Goal: Information Seeking & Learning: Learn about a topic

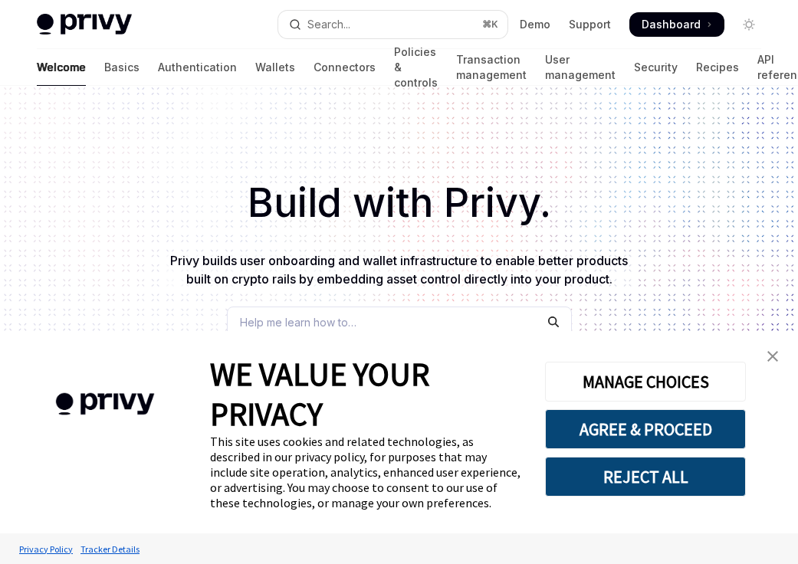
click at [639, 473] on button "REJECT ALL" at bounding box center [645, 477] width 201 height 40
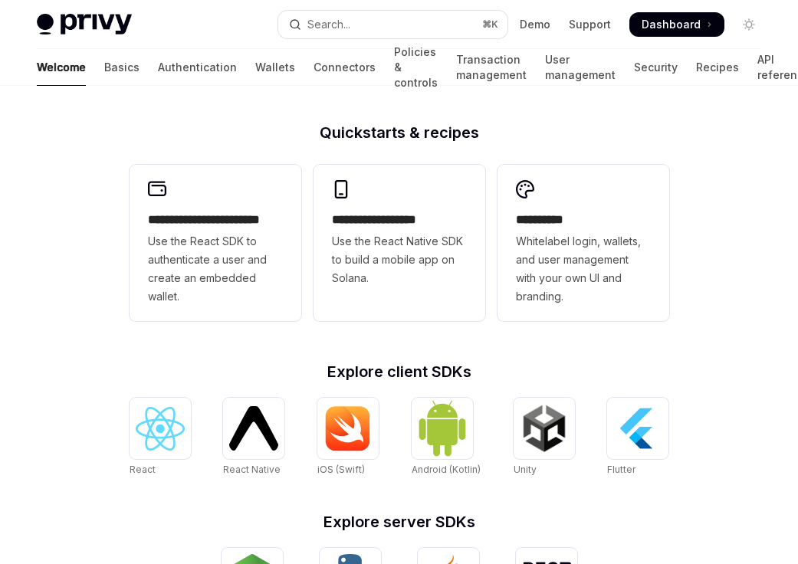
scroll to position [410, 0]
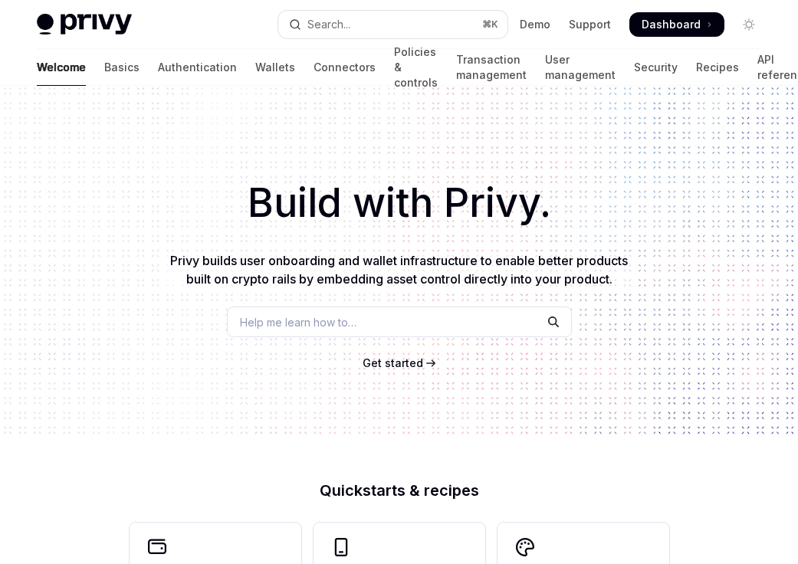
click at [412, 308] on div "Help me learn how to…" at bounding box center [399, 322] width 345 height 31
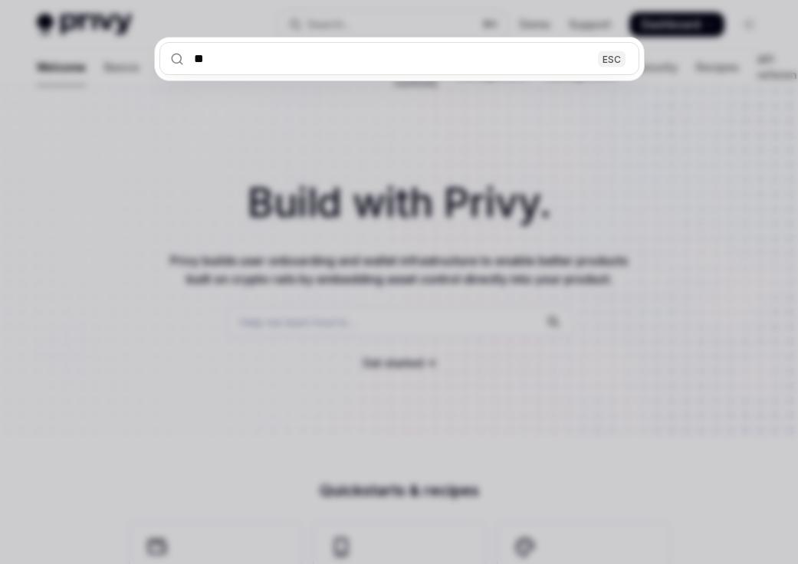
type input "***"
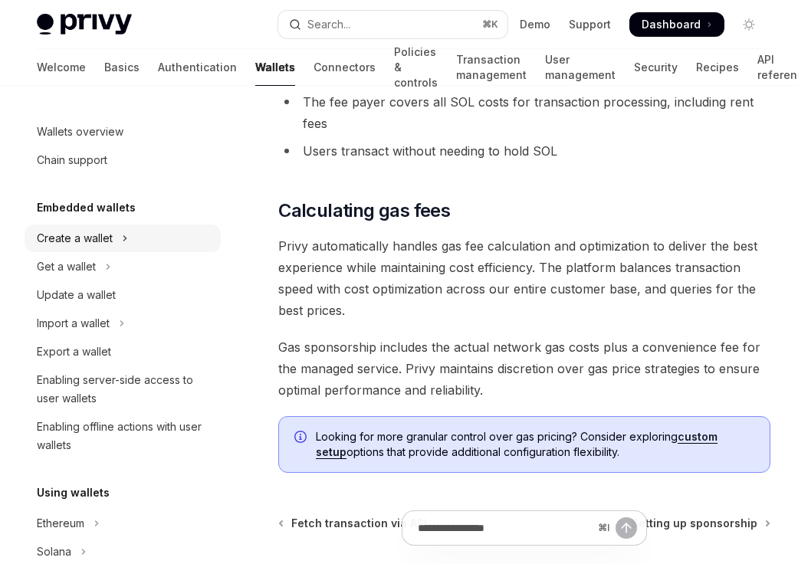
scroll to position [1675, 0]
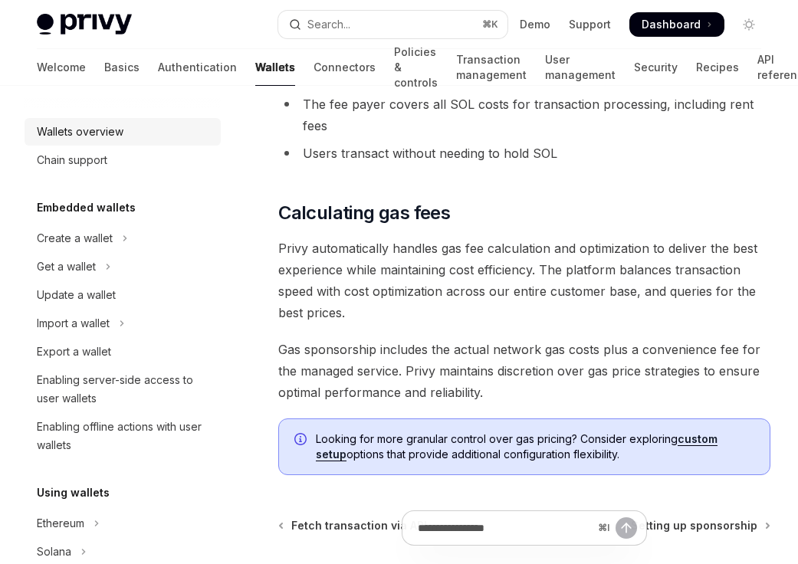
click at [123, 143] on link "Wallets overview" at bounding box center [123, 132] width 196 height 28
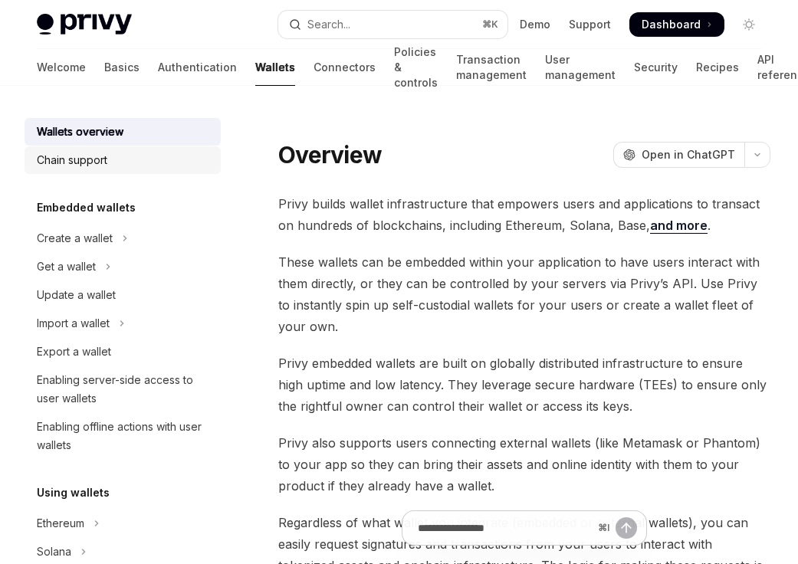
click at [113, 161] on div "Chain support" at bounding box center [124, 160] width 175 height 18
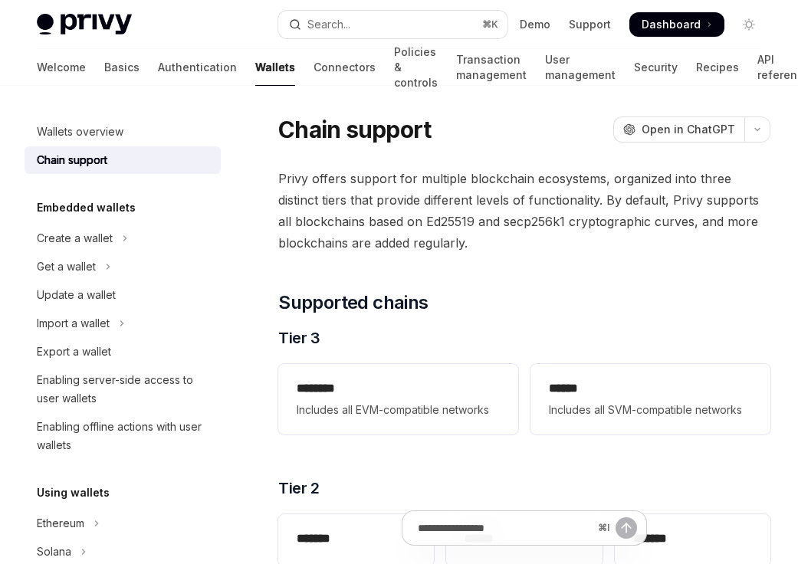
scroll to position [26, 0]
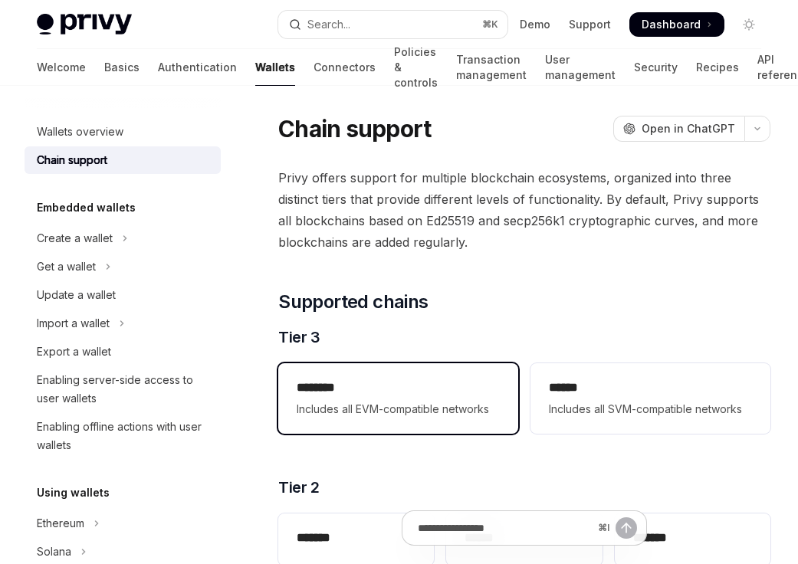
click at [362, 410] on span "Includes all EVM-compatible networks" at bounding box center [398, 409] width 203 height 18
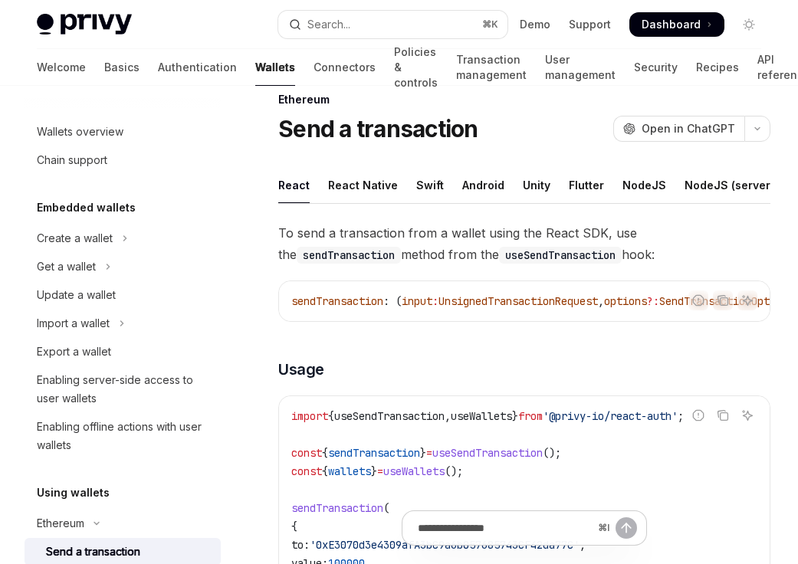
type textarea "*"
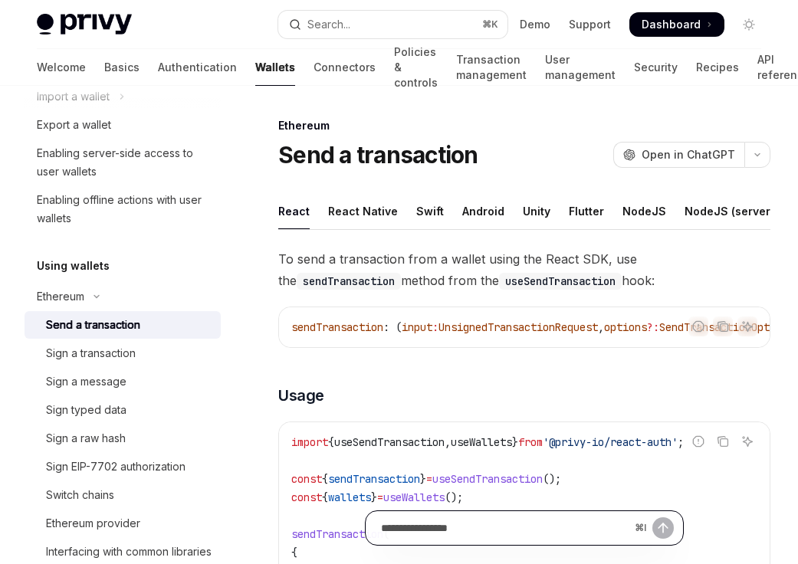
click at [446, 525] on input "Ask a question..." at bounding box center [505, 528] width 248 height 34
type input "**********"
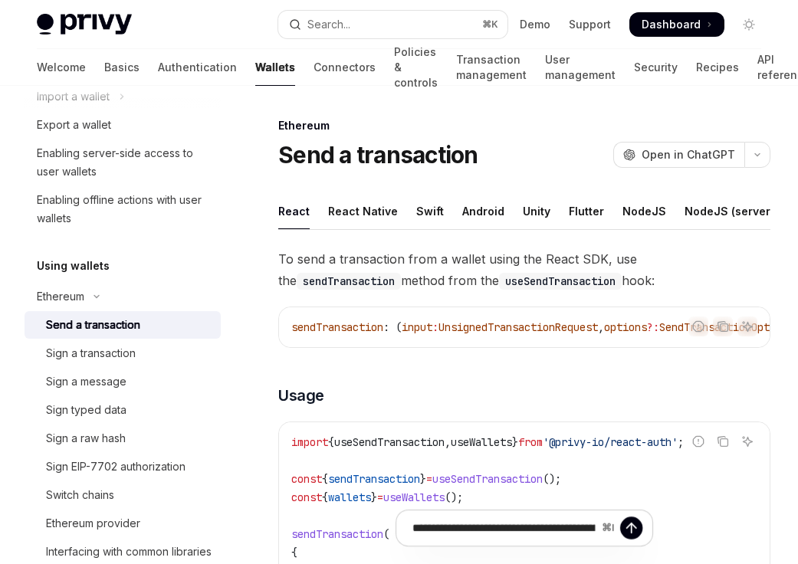
type textarea "*"
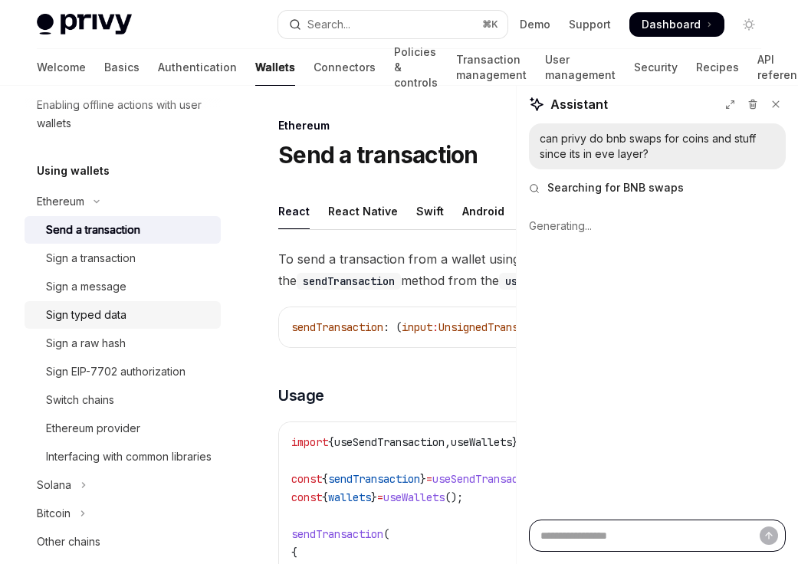
scroll to position [337, 0]
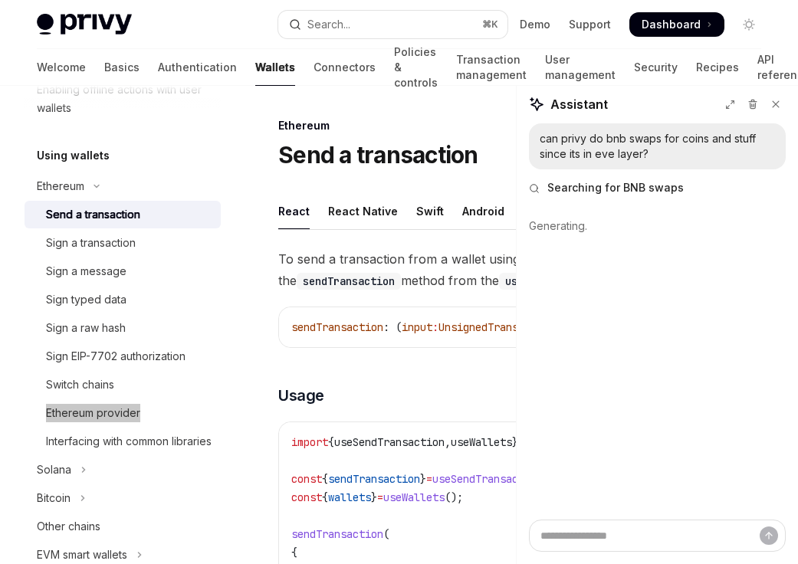
type textarea "*"
